Goal: Navigation & Orientation: Understand site structure

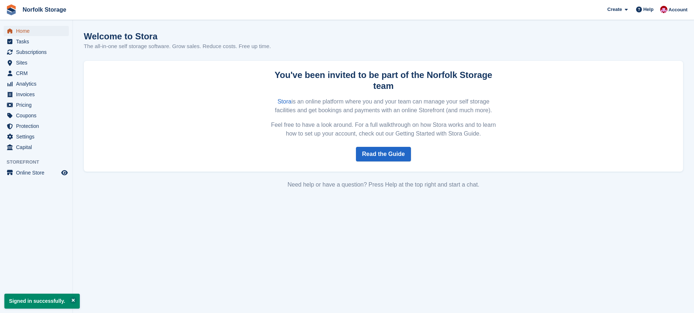
click at [23, 28] on span "Home" at bounding box center [38, 31] width 44 height 10
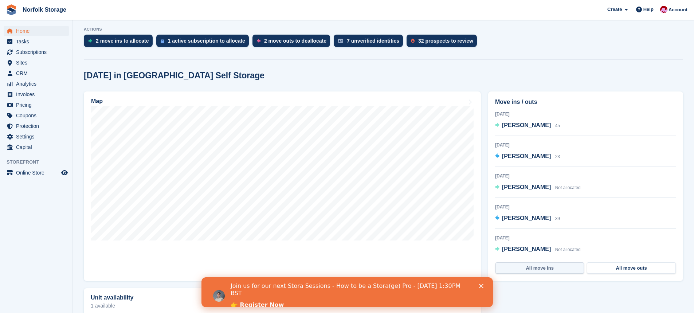
click at [532, 270] on link "All move ins" at bounding box center [540, 268] width 89 height 12
click at [626, 268] on link "All move outs" at bounding box center [631, 268] width 89 height 12
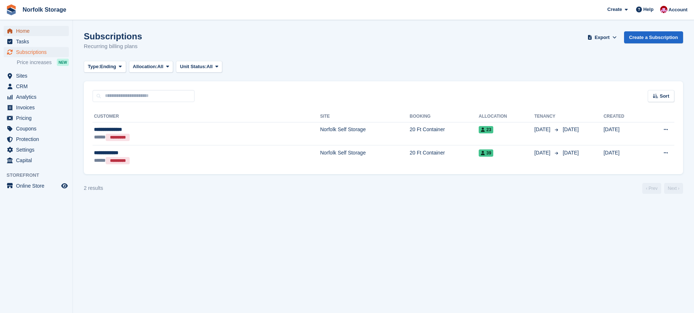
click at [27, 31] on span "Home" at bounding box center [38, 31] width 44 height 10
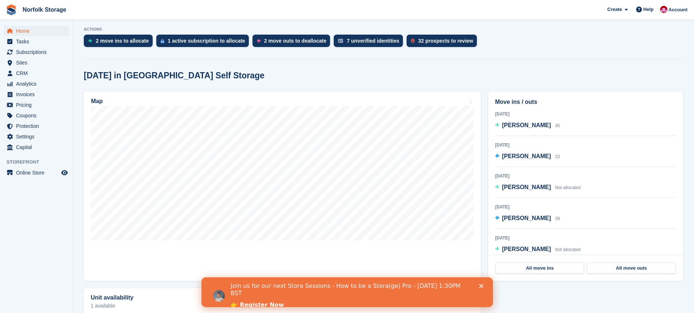
scroll to position [197, 0]
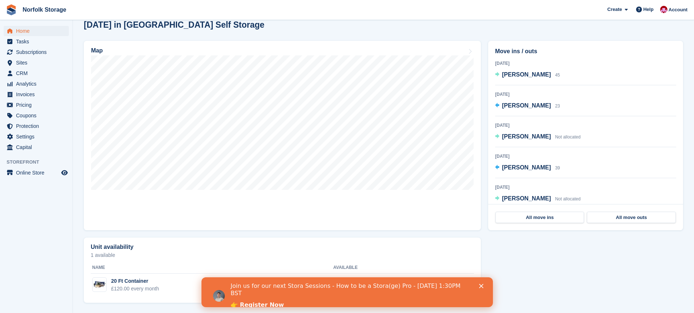
click at [479, 283] on div "Join us for our next Stora Sessions - How to be a Stora(ge) Pro - [DATE] 1:30PM…" at bounding box center [355, 295] width 251 height 31
click at [481, 288] on icon "Close" at bounding box center [481, 286] width 4 height 4
